Goal: Task Accomplishment & Management: Manage account settings

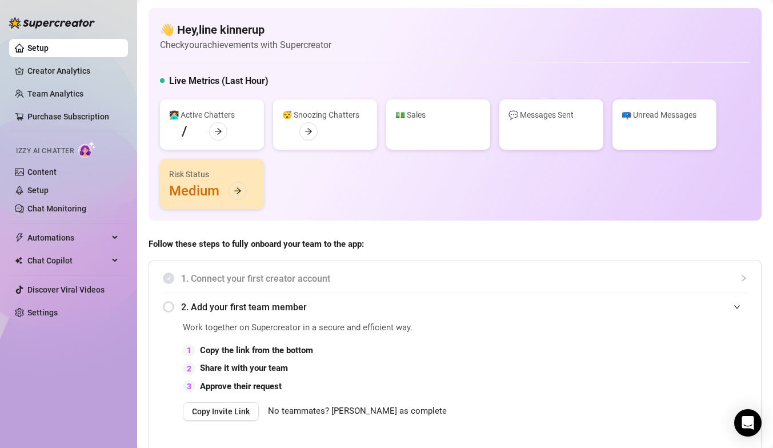
click at [72, 232] on span "Automations" at bounding box center [67, 237] width 81 height 18
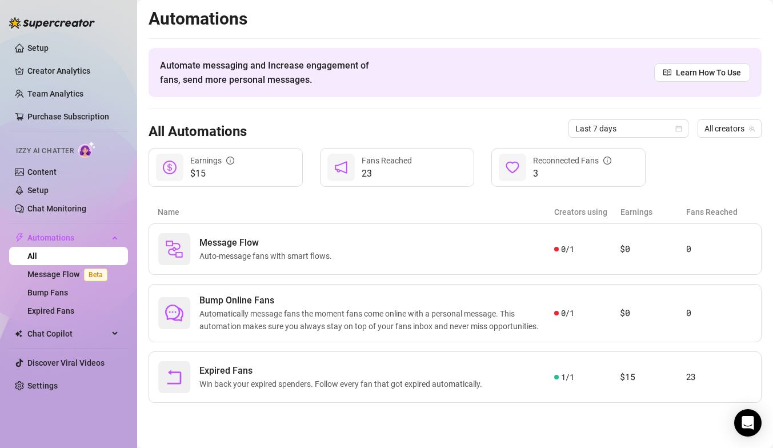
click at [389, 167] on span "23" at bounding box center [387, 174] width 50 height 14
click at [377, 168] on span "23" at bounding box center [387, 174] width 50 height 14
click at [357, 174] on div "23 Fans Reached" at bounding box center [397, 167] width 154 height 39
click at [344, 167] on icon "notification" at bounding box center [341, 167] width 14 height 14
click at [380, 168] on span "23" at bounding box center [387, 174] width 50 height 14
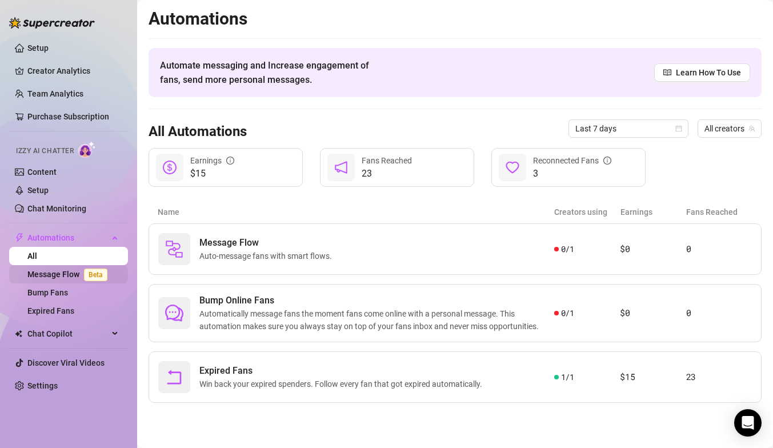
click at [55, 270] on link "Message Flow Beta" at bounding box center [69, 274] width 85 height 9
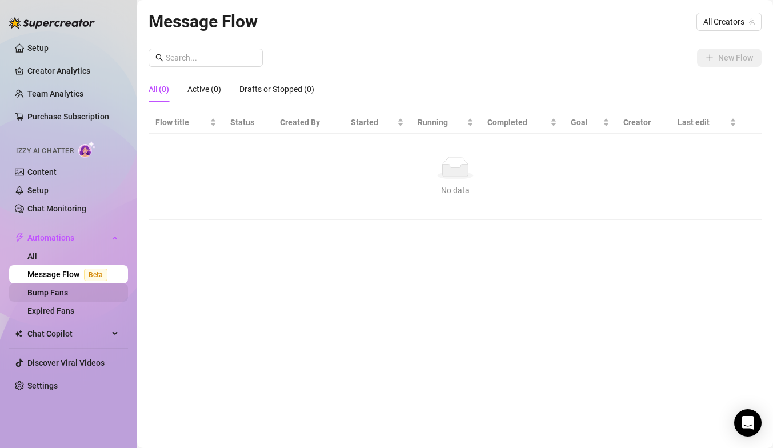
click at [52, 291] on link "Bump Fans" at bounding box center [47, 292] width 41 height 9
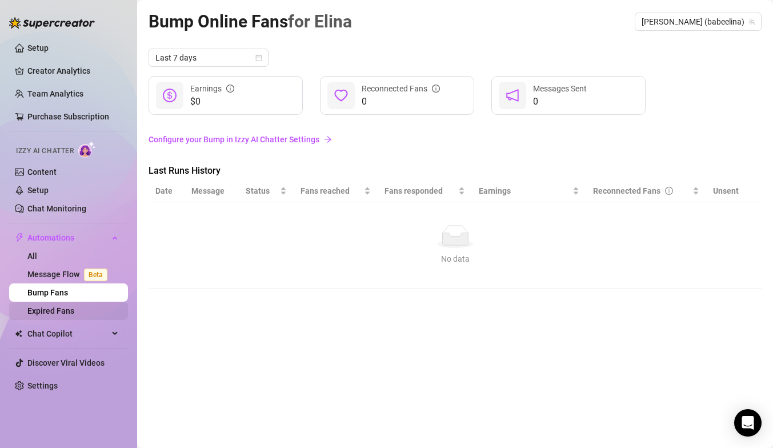
click at [62, 315] on link "Expired Fans" at bounding box center [50, 310] width 47 height 9
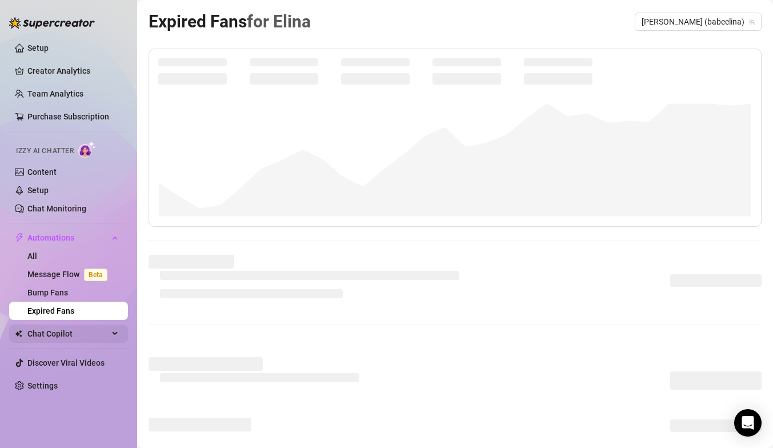
click at [67, 336] on span "Chat Copilot" at bounding box center [67, 333] width 81 height 18
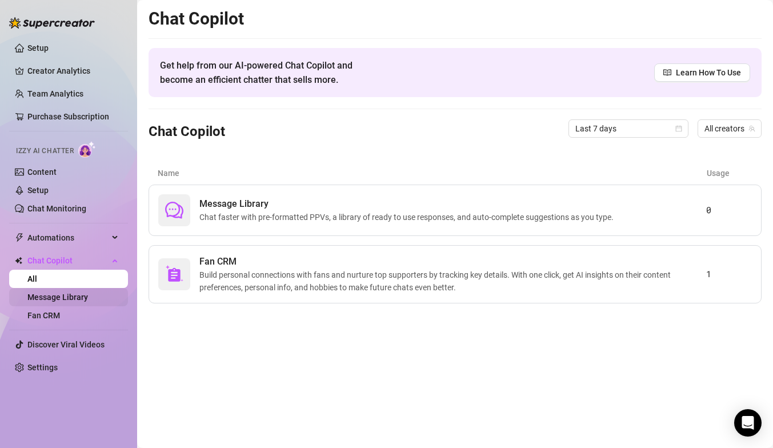
click at [68, 293] on link "Message Library" at bounding box center [57, 296] width 61 height 9
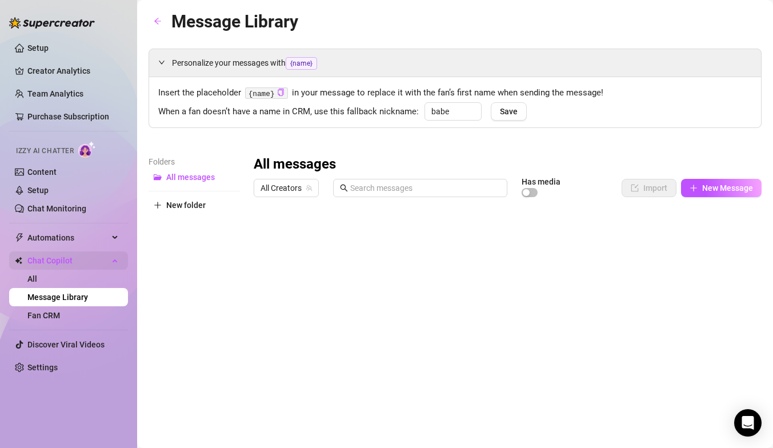
click at [74, 258] on span "Chat Copilot" at bounding box center [67, 260] width 81 height 18
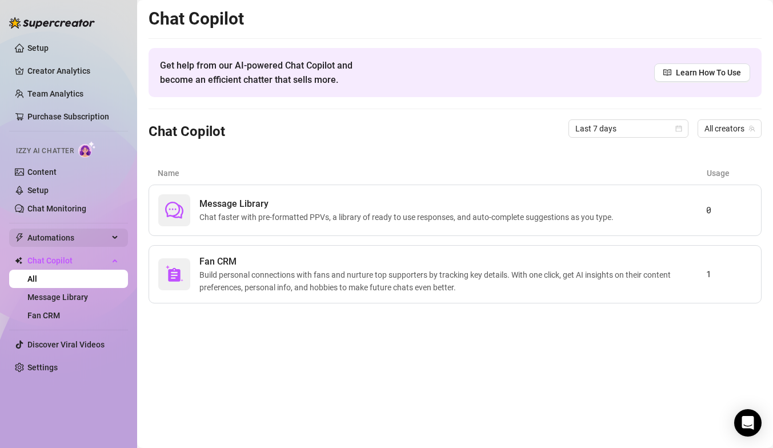
click at [80, 238] on span "Automations" at bounding box center [67, 237] width 81 height 18
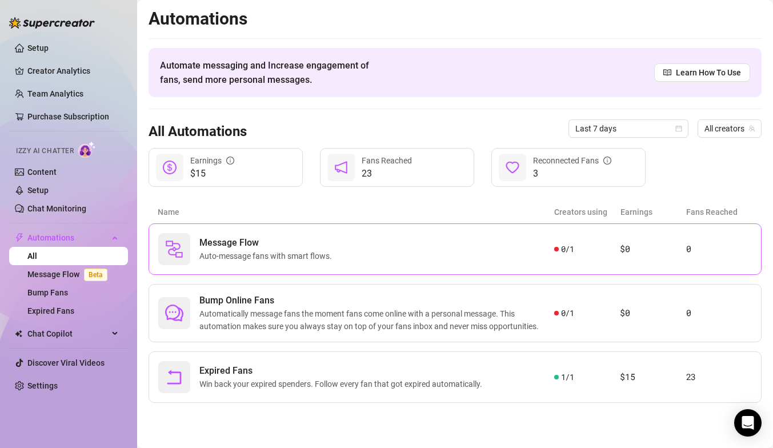
click at [601, 255] on div "Message Flow Auto-message fans with smart flows. 0 / 1 $0 0" at bounding box center [454, 248] width 613 height 51
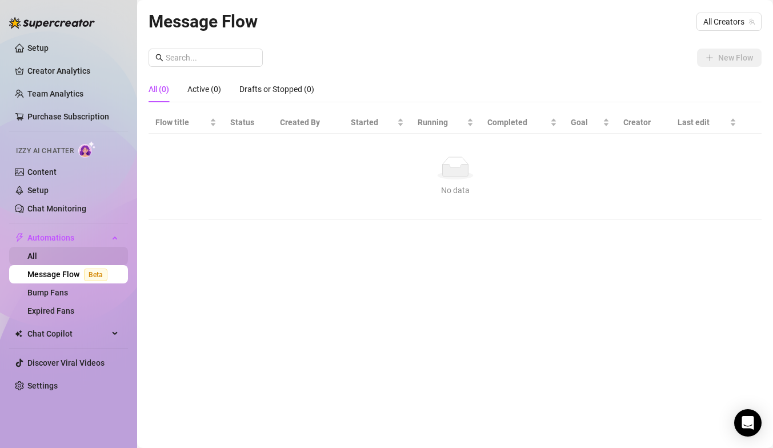
click at [37, 251] on link "All" at bounding box center [32, 255] width 10 height 9
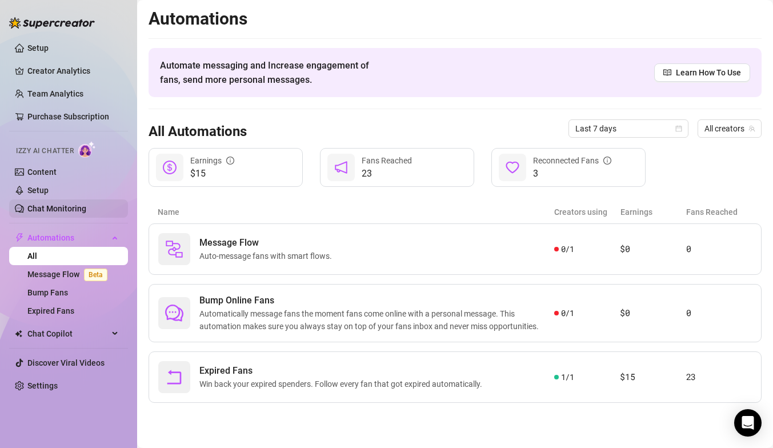
click at [66, 207] on link "Chat Monitoring" at bounding box center [56, 208] width 59 height 9
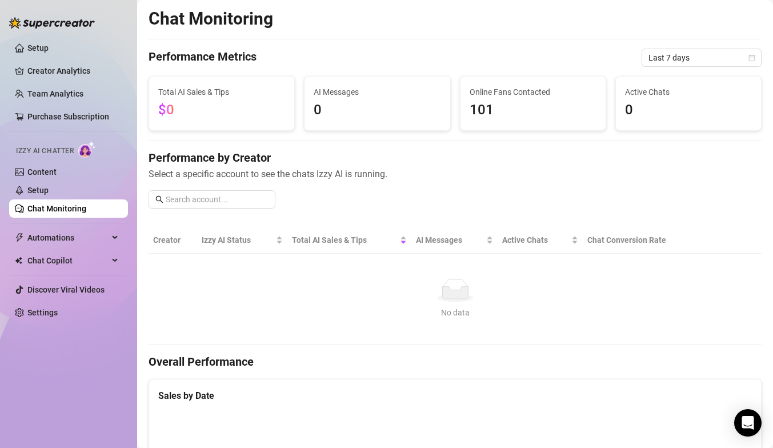
click at [215, 113] on span "$0" at bounding box center [221, 110] width 127 height 22
click at [58, 310] on link "Settings" at bounding box center [42, 312] width 30 height 9
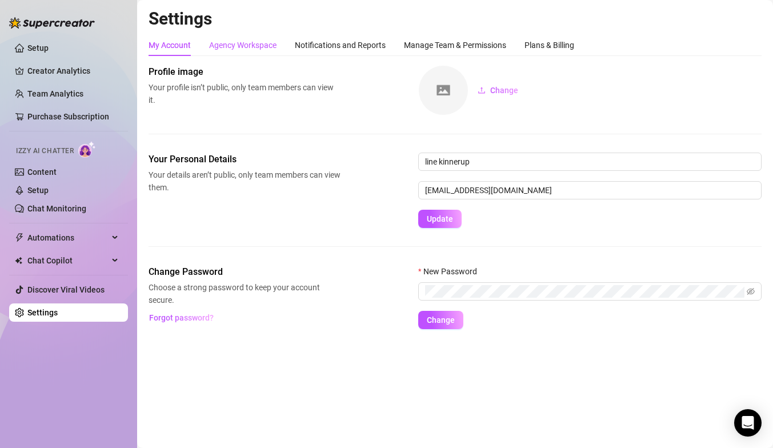
click at [266, 48] on div "Agency Workspace" at bounding box center [242, 45] width 67 height 13
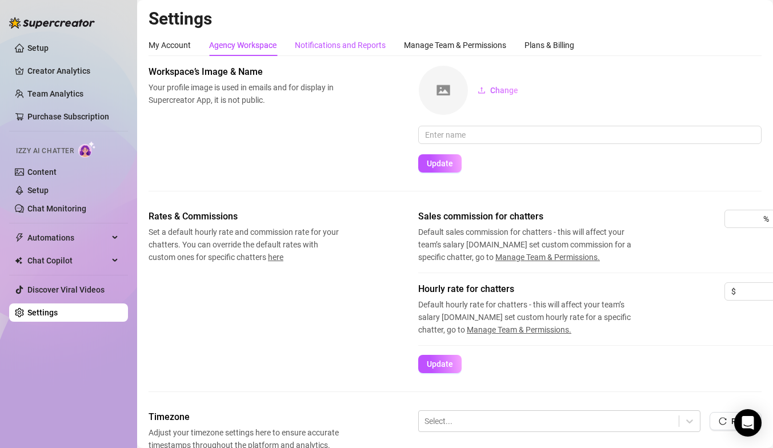
click at [328, 48] on div "Notifications and Reports" at bounding box center [340, 45] width 91 height 13
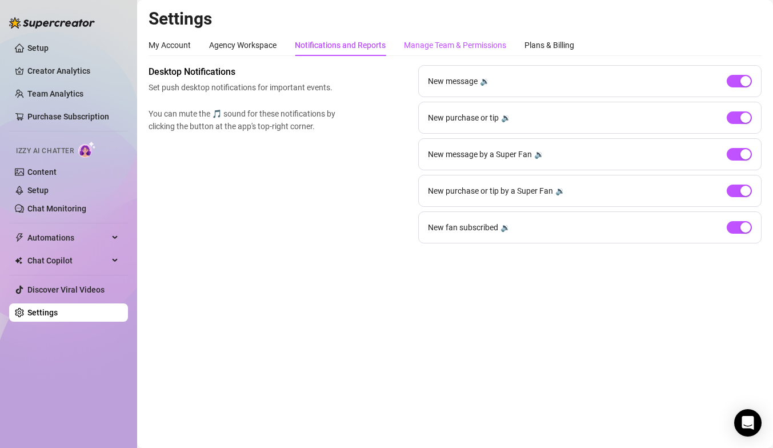
click at [493, 39] on div "Manage Team & Permissions" at bounding box center [455, 45] width 102 height 13
click at [487, 46] on div "Manage Team & Permissions" at bounding box center [455, 45] width 102 height 13
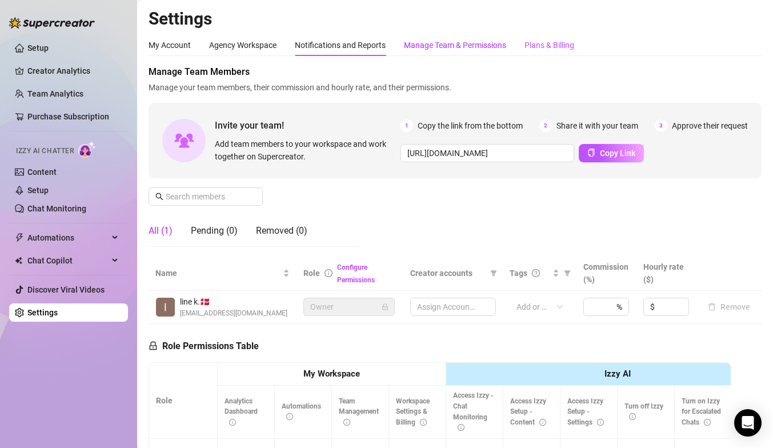
click at [547, 49] on div "Plans & Billing" at bounding box center [549, 45] width 50 height 13
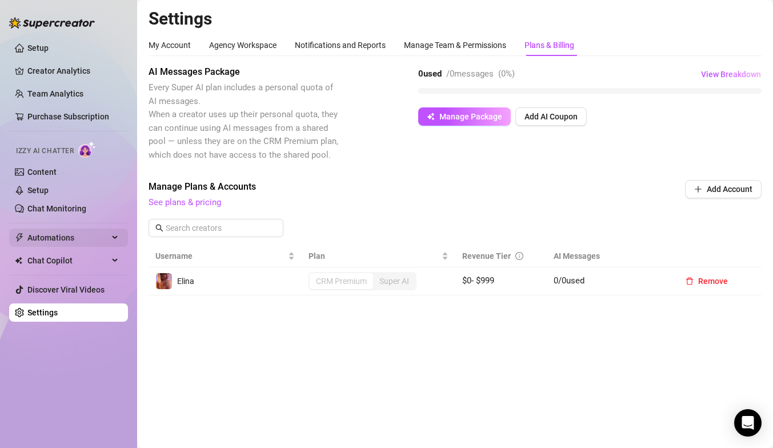
click at [57, 236] on span "Automations" at bounding box center [67, 237] width 81 height 18
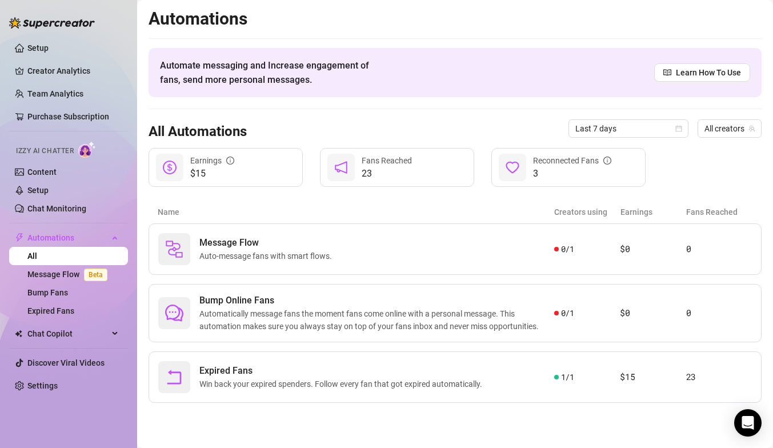
click at [376, 170] on span "23" at bounding box center [387, 174] width 50 height 14
click at [75, 211] on link "Chat Monitoring" at bounding box center [56, 208] width 59 height 9
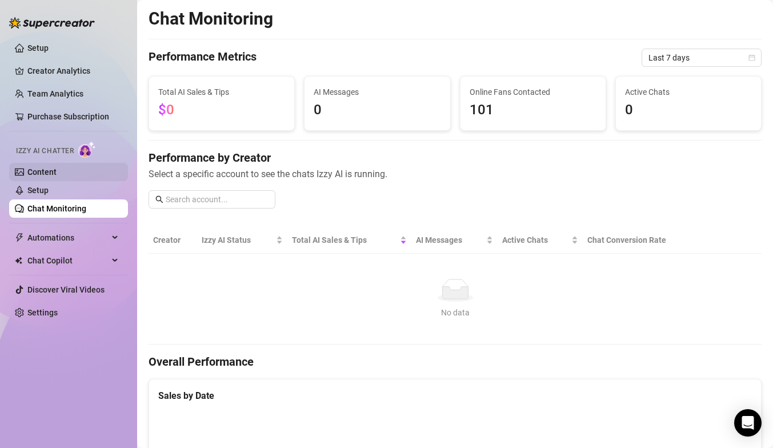
click at [53, 168] on link "Content" at bounding box center [41, 171] width 29 height 9
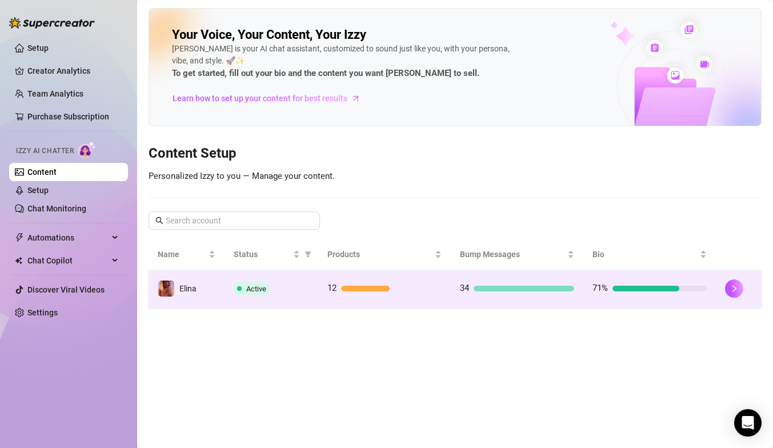
click at [519, 277] on td "34" at bounding box center [517, 288] width 132 height 37
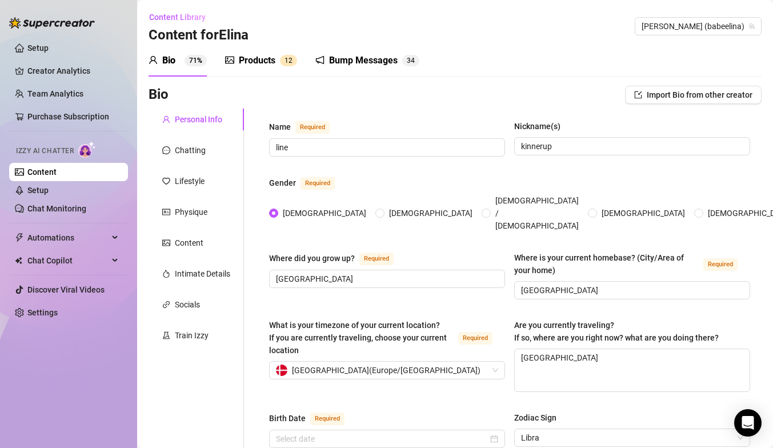
radio input "true"
type input "[DATE]"
click at [205, 139] on div "Chatting" at bounding box center [195, 150] width 95 height 22
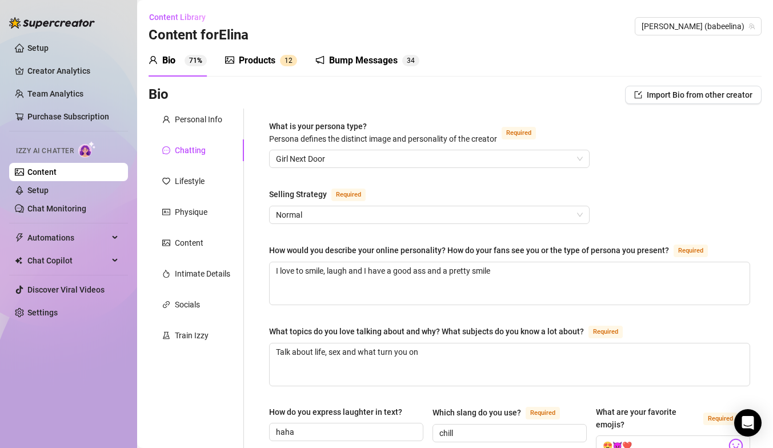
click at [360, 69] on div "Bump Messages 3 4" at bounding box center [367, 61] width 104 height 32
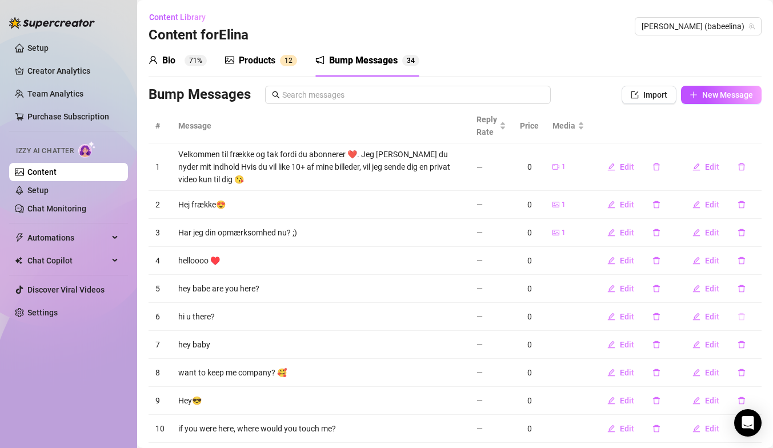
click at [744, 320] on icon "delete" at bounding box center [741, 316] width 8 height 8
click at [754, 283] on span "Yes" at bounding box center [753, 286] width 14 height 9
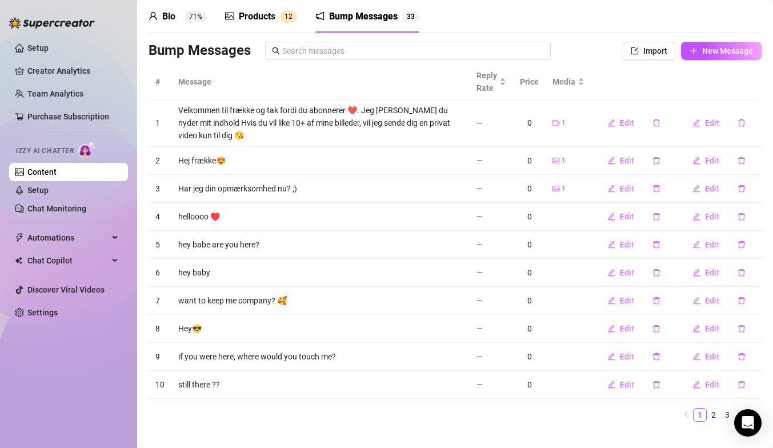
scroll to position [61, 0]
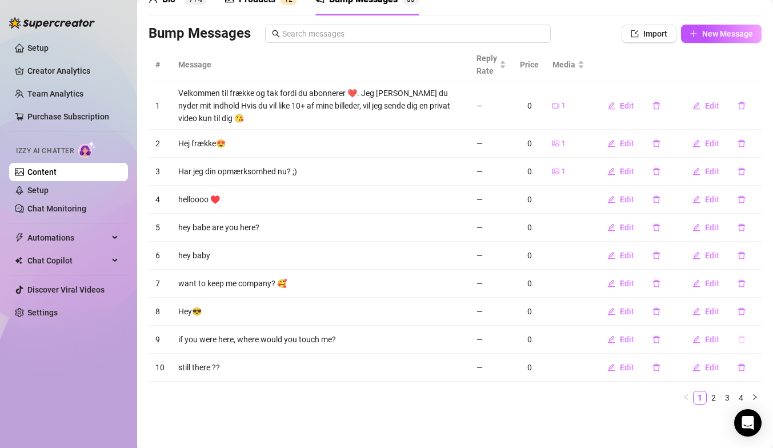
click at [744, 340] on icon "delete" at bounding box center [741, 339] width 7 height 7
click at [758, 311] on span "Yes" at bounding box center [753, 309] width 14 height 9
click at [716, 398] on link "2" at bounding box center [713, 397] width 13 height 13
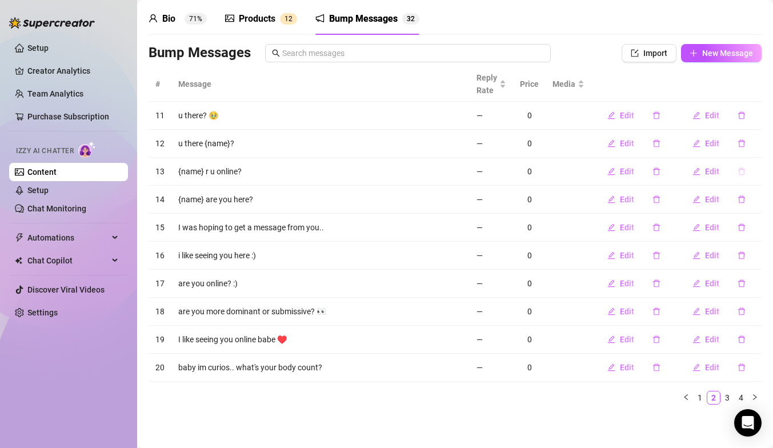
click at [740, 168] on icon "delete" at bounding box center [741, 171] width 7 height 7
click at [754, 143] on span "Yes" at bounding box center [753, 141] width 14 height 9
click at [740, 119] on button "button" at bounding box center [741, 115] width 26 height 18
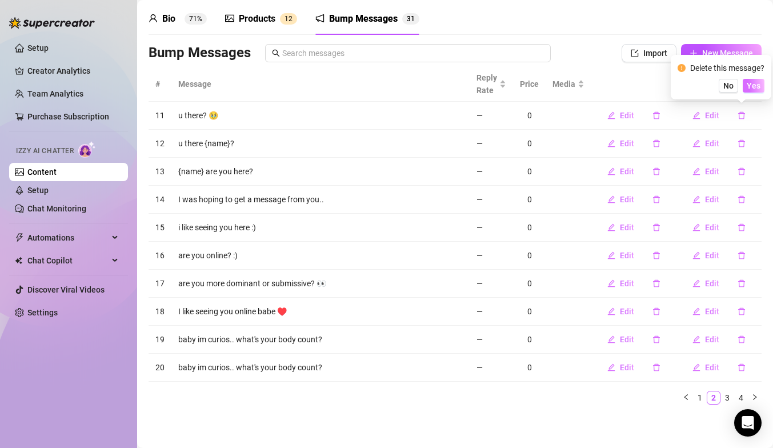
click at [752, 87] on span "Yes" at bounding box center [753, 85] width 14 height 9
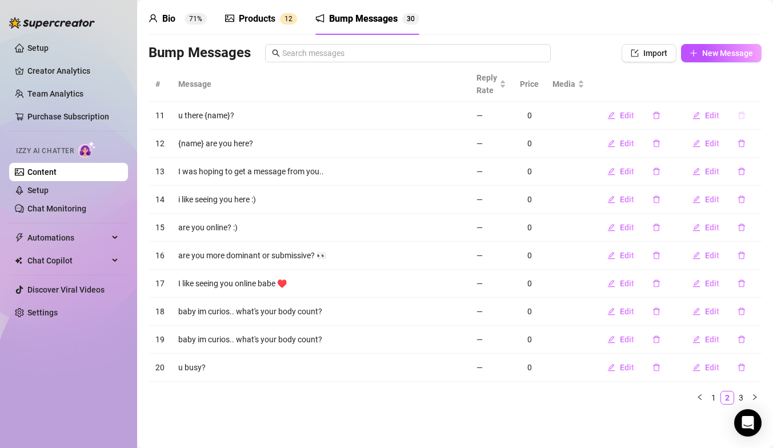
click at [741, 116] on icon "delete" at bounding box center [741, 115] width 8 height 8
click at [758, 90] on button "Yes" at bounding box center [753, 86] width 22 height 14
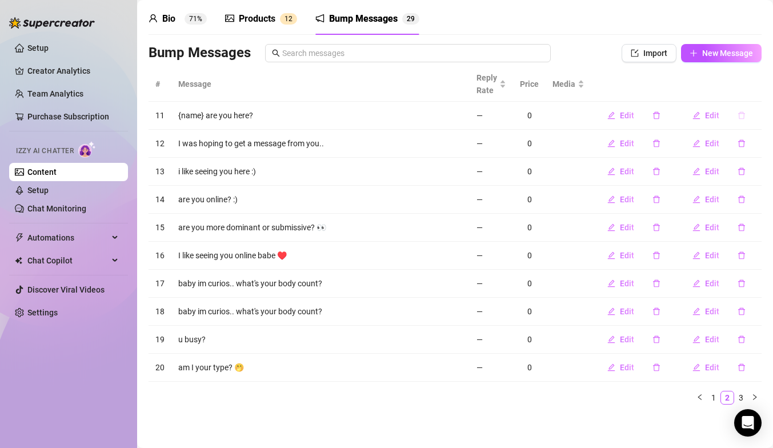
click at [745, 117] on button "button" at bounding box center [741, 115] width 26 height 18
click at [756, 86] on span "Yes" at bounding box center [753, 85] width 14 height 9
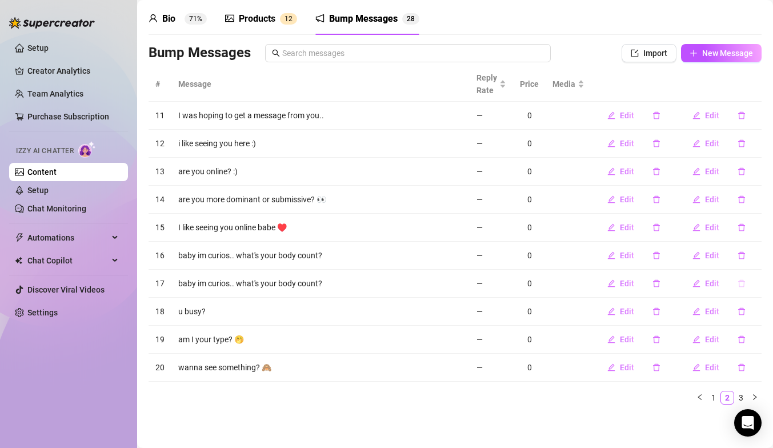
click at [742, 282] on icon "delete" at bounding box center [741, 283] width 7 height 7
click at [752, 254] on span "Yes" at bounding box center [753, 253] width 14 height 9
click at [746, 256] on button "button" at bounding box center [741, 255] width 26 height 18
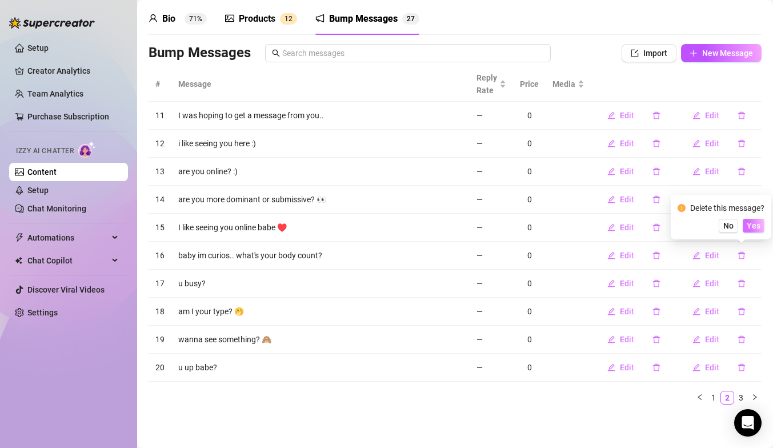
click at [756, 226] on span "Yes" at bounding box center [753, 225] width 14 height 9
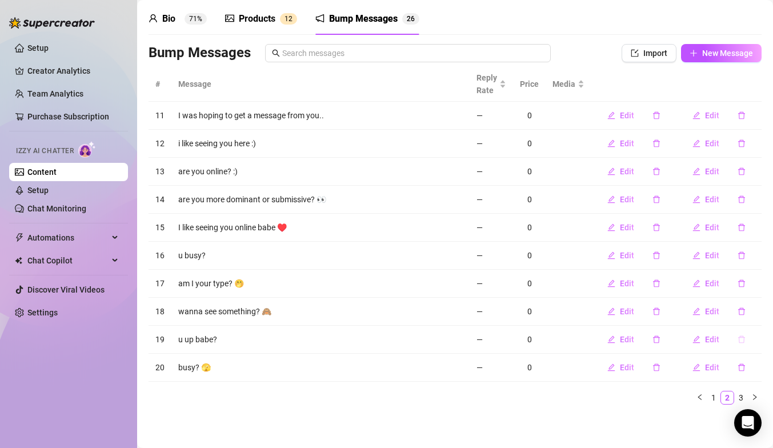
click at [736, 338] on button "button" at bounding box center [741, 339] width 26 height 18
click at [753, 312] on span "Yes" at bounding box center [753, 309] width 14 height 9
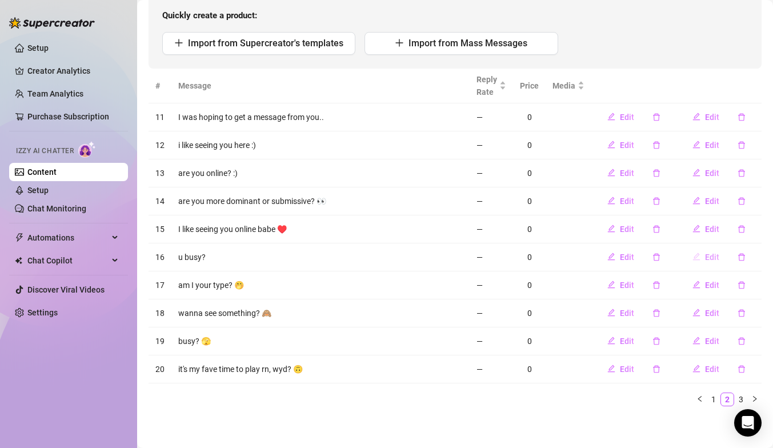
scroll to position [123, 0]
click at [744, 368] on icon "delete" at bounding box center [741, 368] width 8 height 8
click at [752, 340] on span "Yes" at bounding box center [753, 337] width 14 height 9
click at [745, 366] on icon "delete" at bounding box center [741, 368] width 8 height 8
click at [756, 342] on span "Yes" at bounding box center [753, 337] width 14 height 9
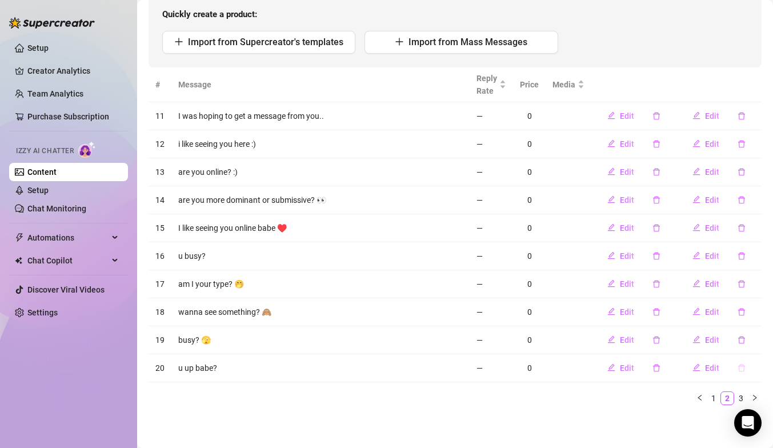
click at [744, 369] on icon "delete" at bounding box center [741, 368] width 8 height 8
click at [754, 335] on span "Yes" at bounding box center [753, 337] width 14 height 9
click at [741, 199] on icon "delete" at bounding box center [741, 200] width 8 height 8
click at [753, 172] on span "Yes" at bounding box center [753, 169] width 14 height 9
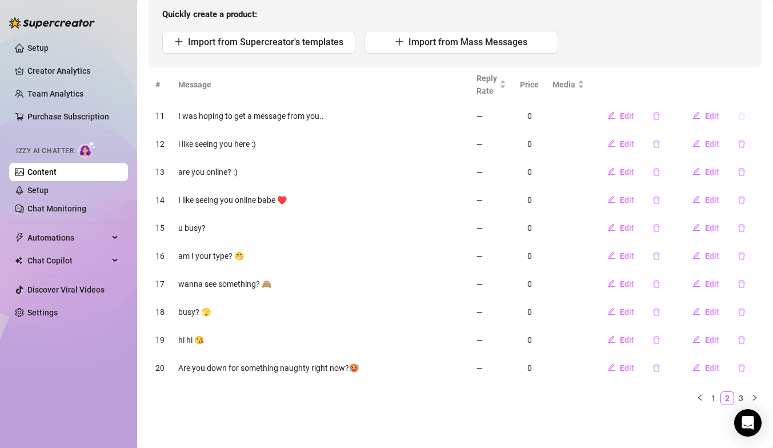
click at [742, 116] on icon "delete" at bounding box center [741, 116] width 8 height 8
click at [754, 86] on span "Yes" at bounding box center [753, 85] width 14 height 9
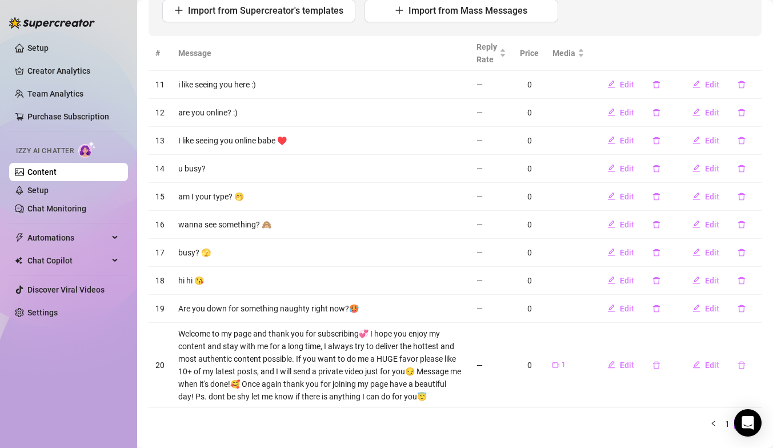
scroll to position [172, 0]
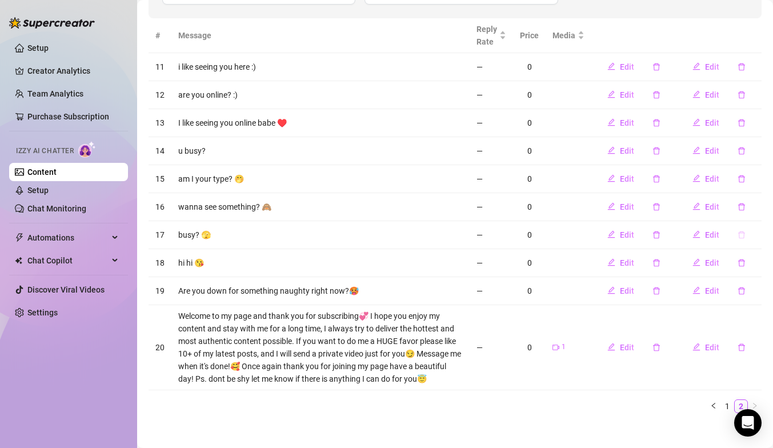
click at [742, 235] on icon "delete" at bounding box center [741, 235] width 8 height 8
click at [755, 207] on span "Yes" at bounding box center [753, 204] width 14 height 9
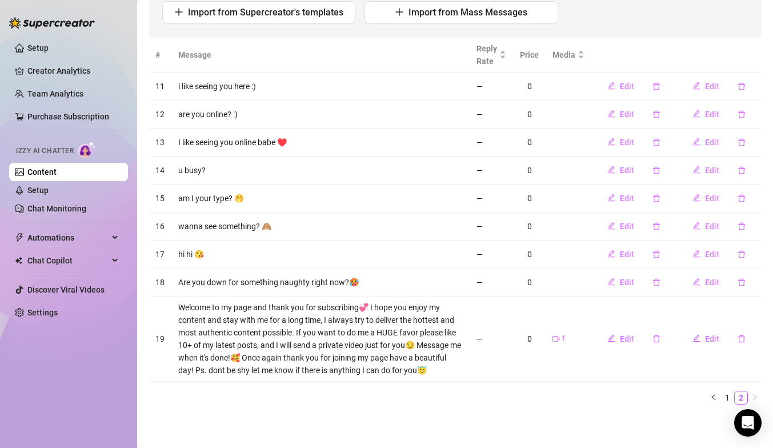
scroll to position [152, 0]
click at [728, 401] on link "1" at bounding box center [727, 398] width 13 height 13
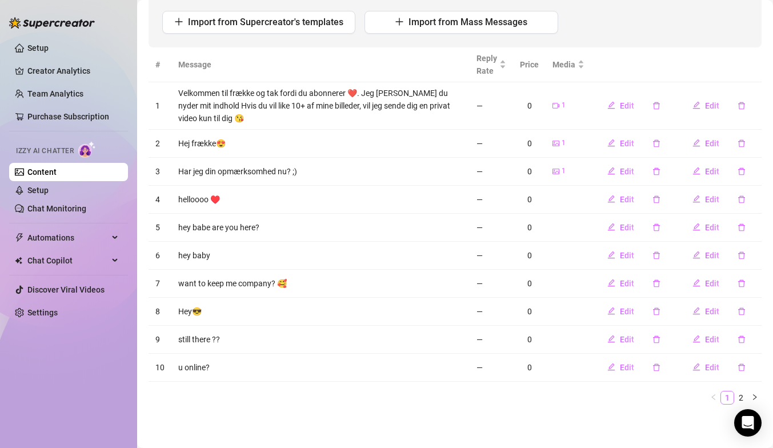
scroll to position [143, 0]
click at [743, 366] on icon "delete" at bounding box center [741, 368] width 8 height 8
click at [757, 337] on span "Yes" at bounding box center [753, 337] width 14 height 9
click at [742, 339] on icon "delete" at bounding box center [741, 340] width 8 height 8
click at [748, 306] on button "Yes" at bounding box center [753, 310] width 22 height 14
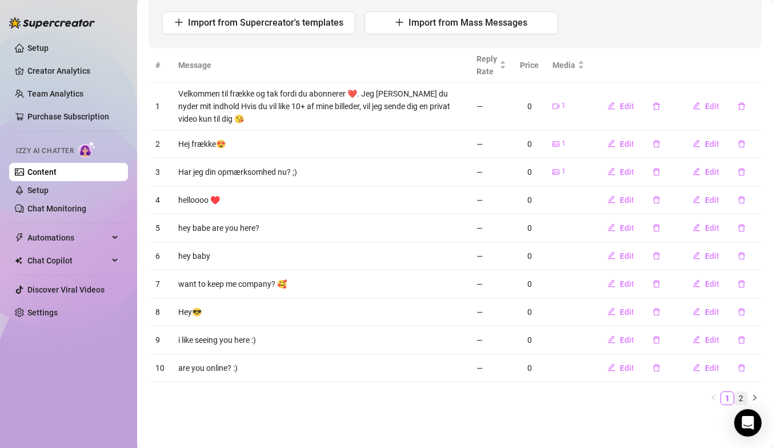
click at [742, 395] on link "2" at bounding box center [740, 398] width 13 height 13
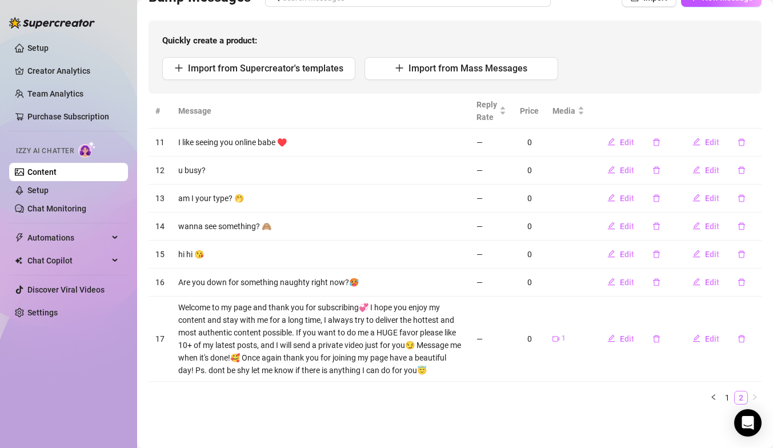
scroll to position [97, 0]
click at [742, 200] on icon "delete" at bounding box center [741, 199] width 8 height 8
click at [756, 166] on span "Yes" at bounding box center [753, 168] width 14 height 9
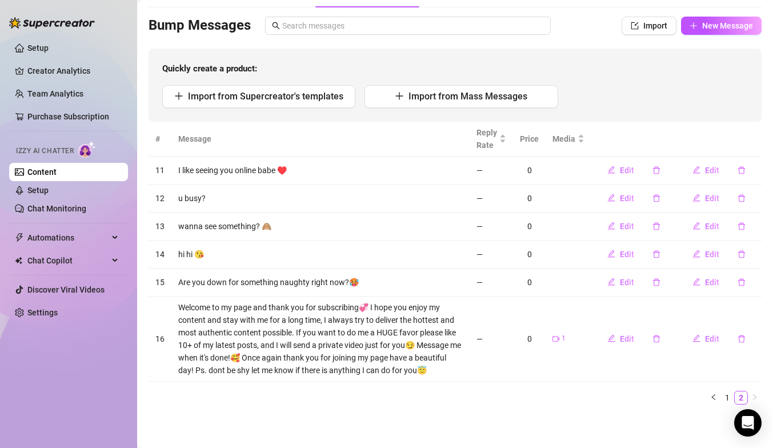
scroll to position [69, 0]
click at [728, 397] on link "1" at bounding box center [727, 398] width 13 height 13
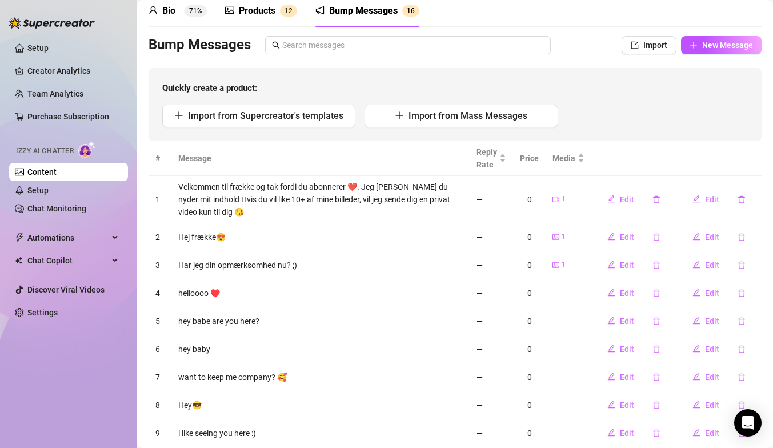
scroll to position [0, 0]
